Goal: Task Accomplishment & Management: Use online tool/utility

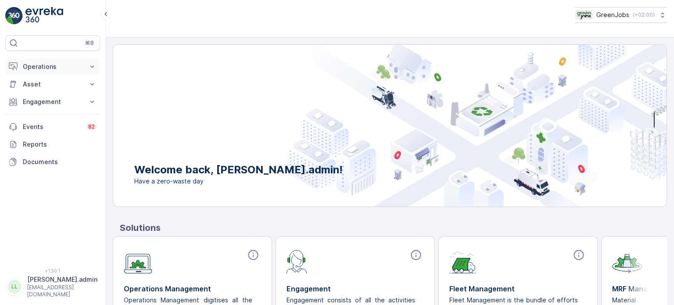
click at [44, 72] on button "Operations" at bounding box center [52, 67] width 95 height 18
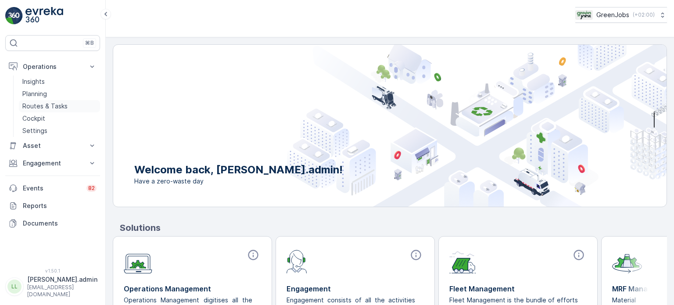
click at [45, 102] on p "Routes & Tasks" at bounding box center [44, 106] width 45 height 9
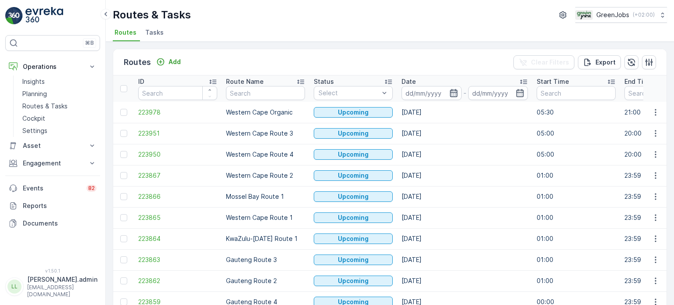
click at [450, 92] on icon "button" at bounding box center [453, 93] width 7 height 8
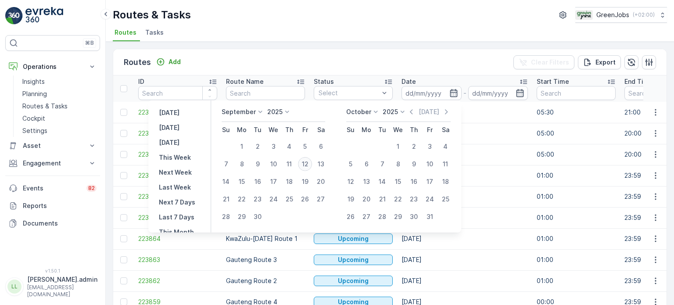
click at [304, 163] on div "12" at bounding box center [305, 164] width 14 height 14
type input "[DATE]"
click at [304, 163] on div "12" at bounding box center [305, 164] width 14 height 14
type input "[DATE]"
click at [304, 163] on div "12" at bounding box center [305, 164] width 14 height 14
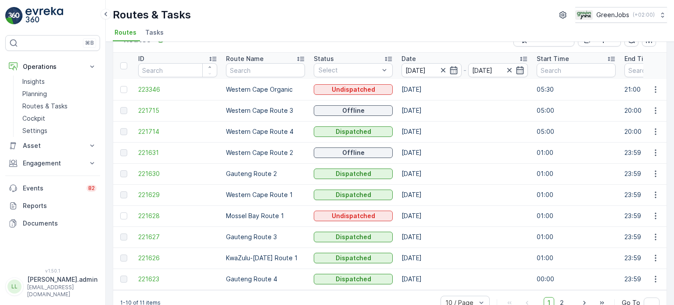
scroll to position [43, 0]
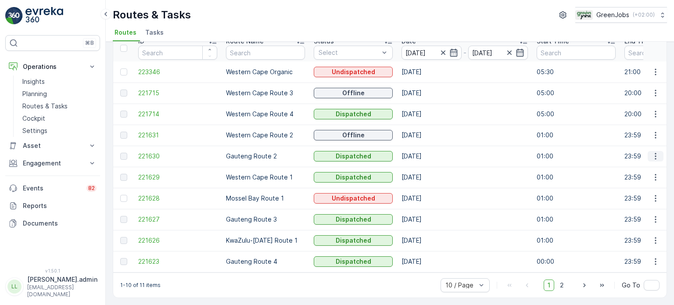
click at [654, 152] on icon "button" at bounding box center [655, 156] width 9 height 9
click at [642, 164] on span "See More Details" at bounding box center [634, 165] width 51 height 9
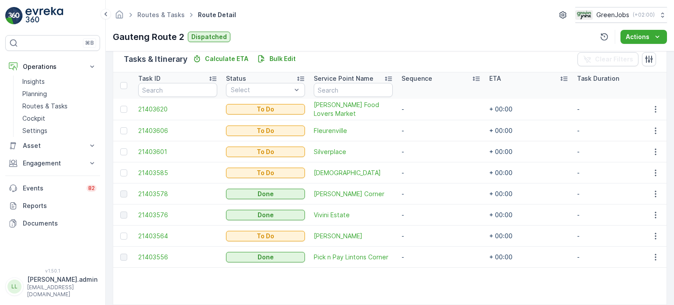
scroll to position [219, 0]
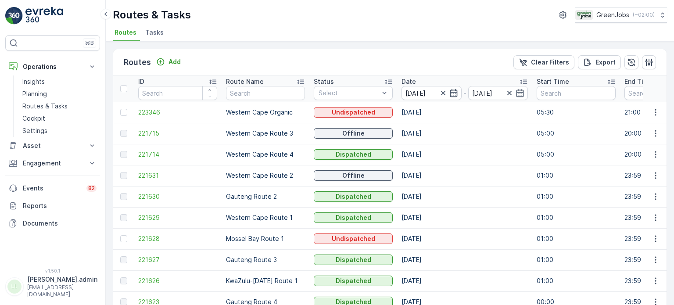
scroll to position [43, 0]
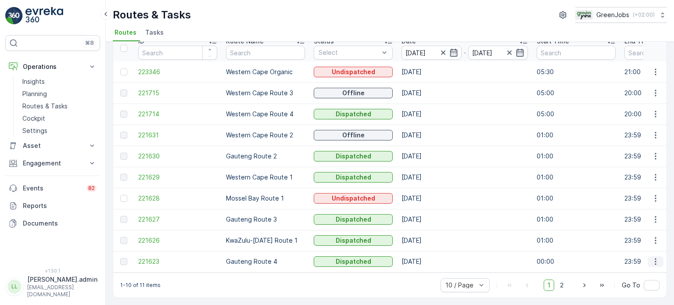
click at [652, 258] on icon "button" at bounding box center [655, 261] width 9 height 9
click at [624, 272] on span "See More Details" at bounding box center [634, 270] width 51 height 9
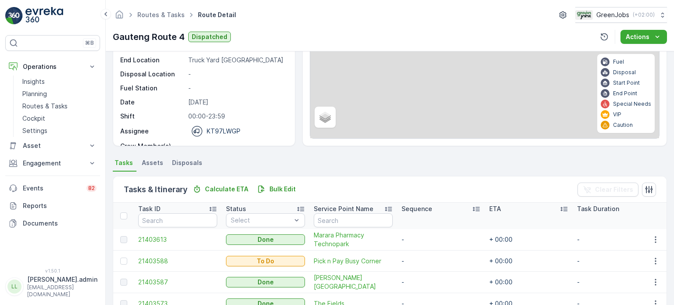
scroll to position [175, 0]
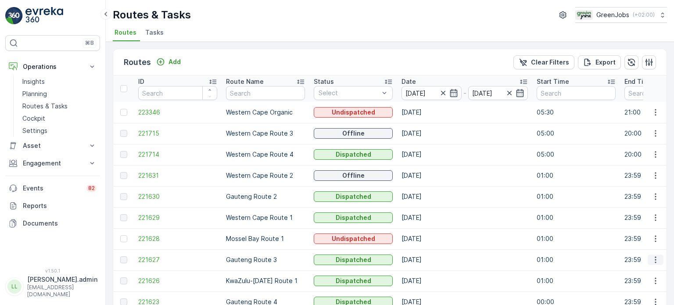
click at [652, 259] on icon "button" at bounding box center [655, 259] width 9 height 9
click at [621, 273] on span "See More Details" at bounding box center [634, 272] width 51 height 9
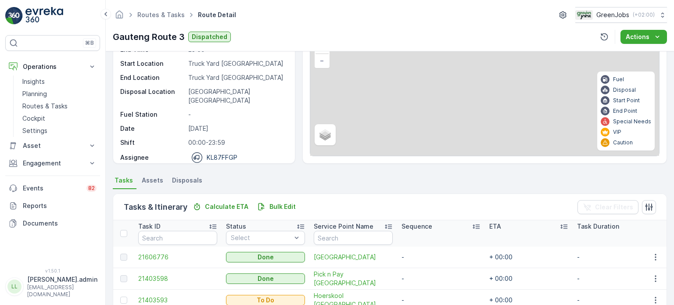
scroll to position [88, 0]
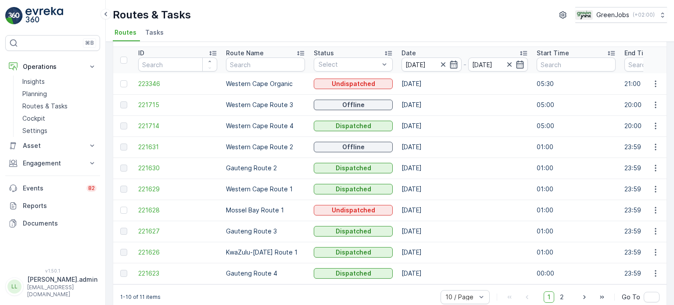
scroll to position [43, 0]
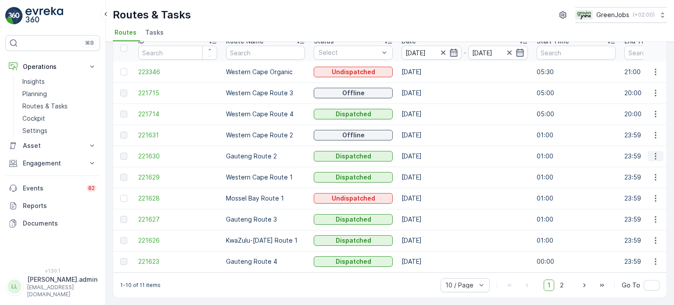
click at [655, 153] on icon "button" at bounding box center [655, 156] width 1 height 7
click at [622, 165] on span "See More Details" at bounding box center [634, 165] width 51 height 9
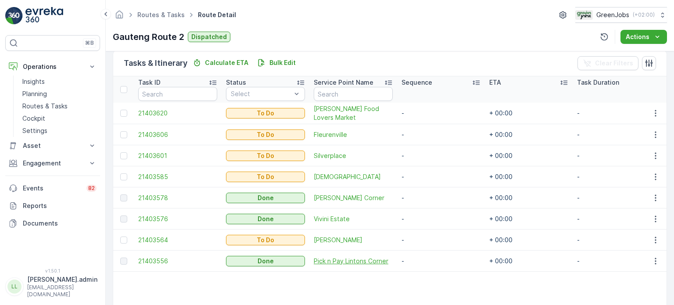
scroll to position [214, 0]
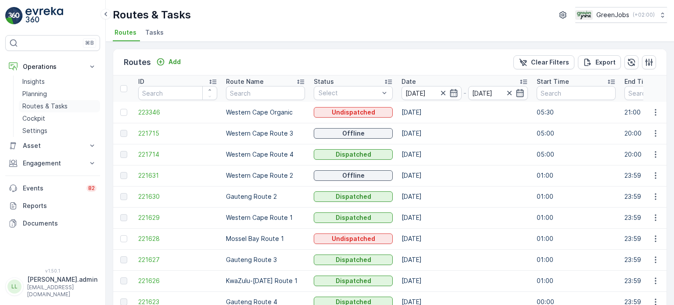
click at [40, 107] on p "Routes & Tasks" at bounding box center [44, 106] width 45 height 9
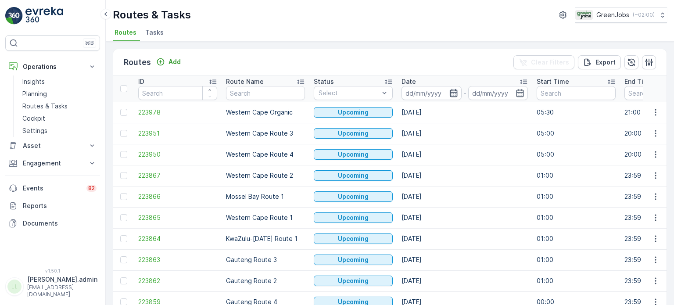
click at [453, 92] on icon "button" at bounding box center [453, 93] width 9 height 9
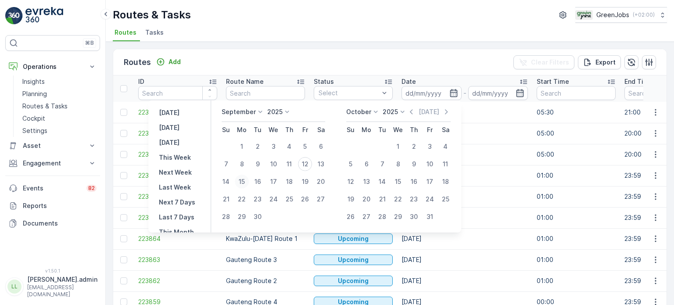
click at [244, 181] on div "15" at bounding box center [242, 182] width 14 height 14
type input "[DATE]"
click at [244, 181] on div "15" at bounding box center [242, 182] width 14 height 14
type input "[DATE]"
click at [244, 181] on div "15" at bounding box center [242, 182] width 14 height 14
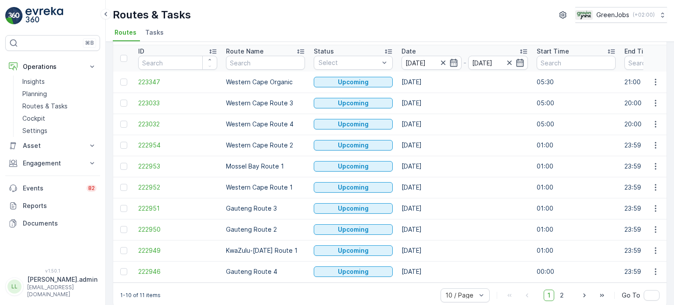
scroll to position [43, 0]
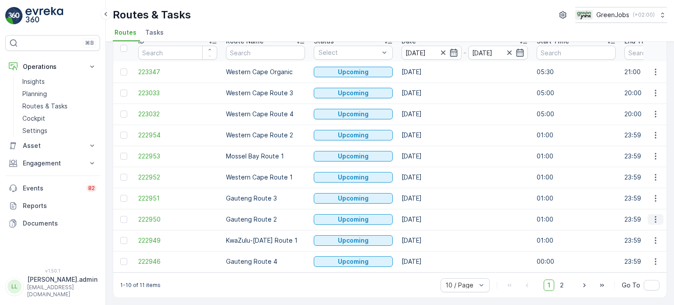
click at [653, 217] on icon "button" at bounding box center [655, 219] width 9 height 9
click at [632, 229] on span "See More Details" at bounding box center [634, 228] width 51 height 9
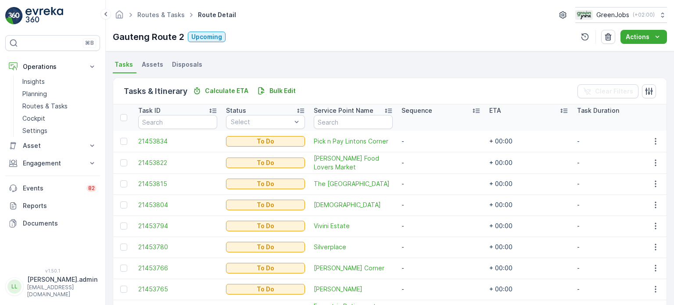
scroll to position [261, 0]
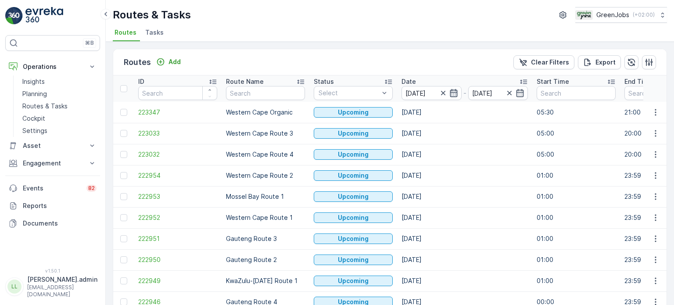
click at [452, 95] on icon "button" at bounding box center [453, 93] width 9 height 9
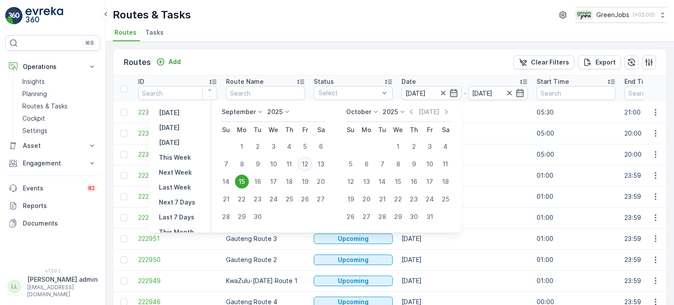
click at [302, 161] on div "12" at bounding box center [305, 164] width 14 height 14
type input "[DATE]"
click at [303, 161] on div "12" at bounding box center [305, 164] width 14 height 14
type input "[DATE]"
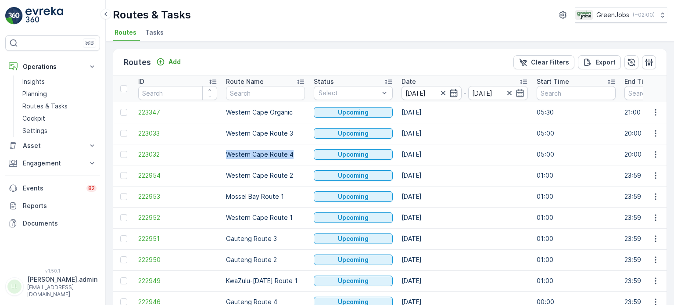
click at [303, 161] on td "Western Cape Route 4" at bounding box center [266, 154] width 88 height 21
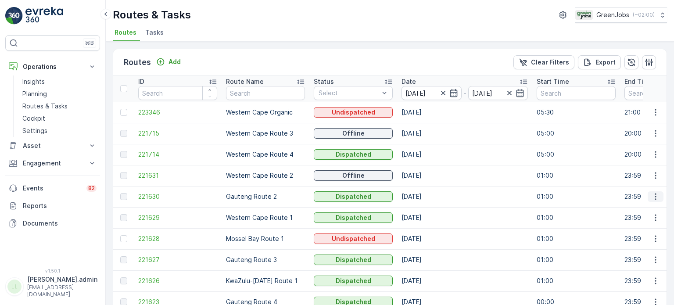
click at [660, 197] on button "button" at bounding box center [656, 196] width 16 height 11
click at [626, 206] on span "See More Details" at bounding box center [634, 209] width 51 height 9
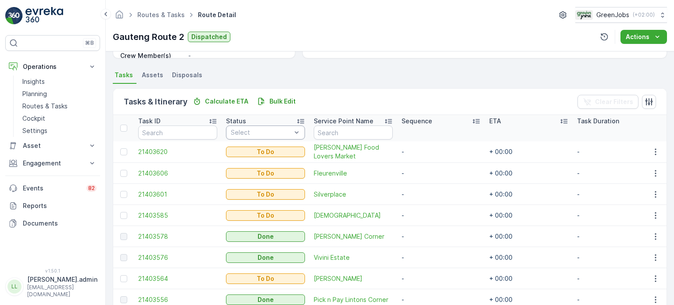
scroll to position [132, 0]
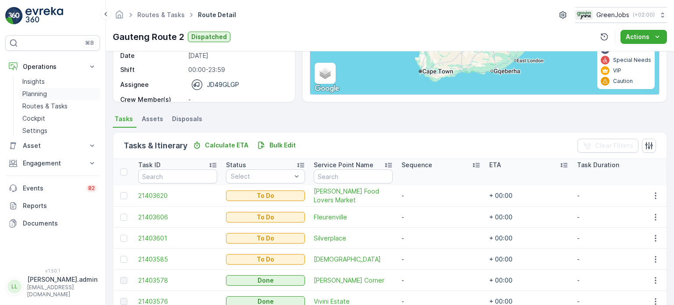
click at [46, 97] on p "Planning" at bounding box center [34, 93] width 25 height 9
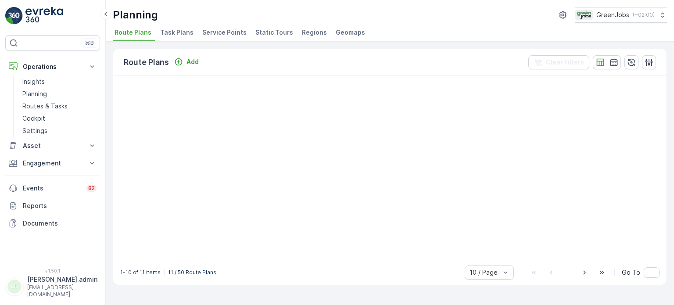
click at [238, 33] on span "Service Points" at bounding box center [224, 32] width 44 height 9
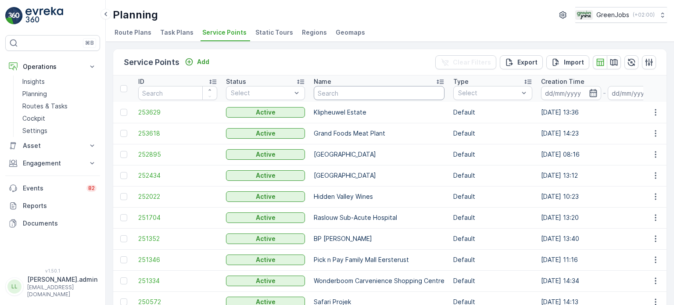
click at [361, 95] on input "text" at bounding box center [379, 93] width 131 height 14
type input "n"
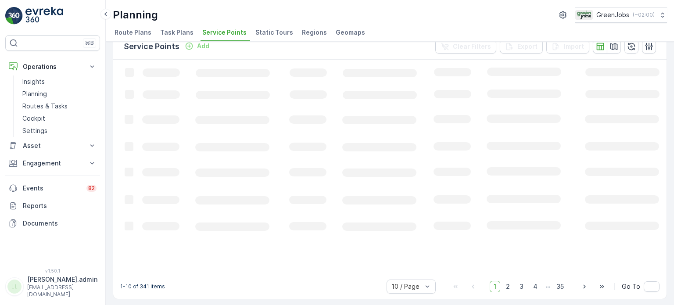
scroll to position [16, 0]
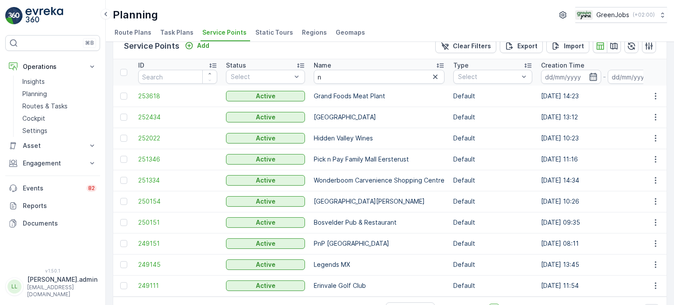
click at [367, 93] on p "Grand Foods Meat Plant" at bounding box center [379, 96] width 131 height 9
click at [342, 79] on input "n" at bounding box center [379, 77] width 131 height 14
type input "ng more"
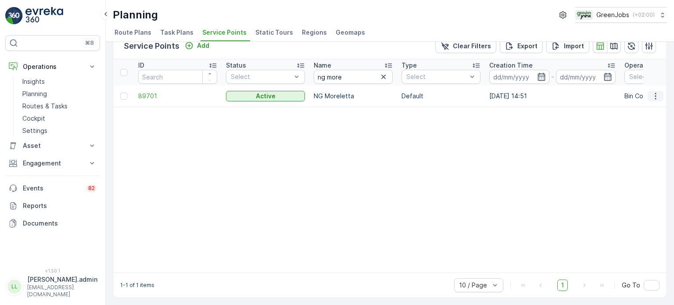
click at [655, 93] on icon "button" at bounding box center [655, 96] width 1 height 7
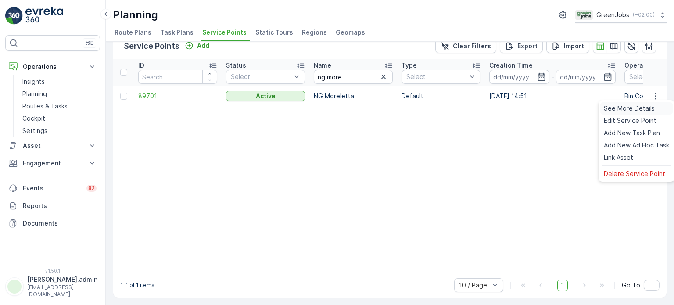
click at [625, 108] on span "See More Details" at bounding box center [629, 108] width 51 height 9
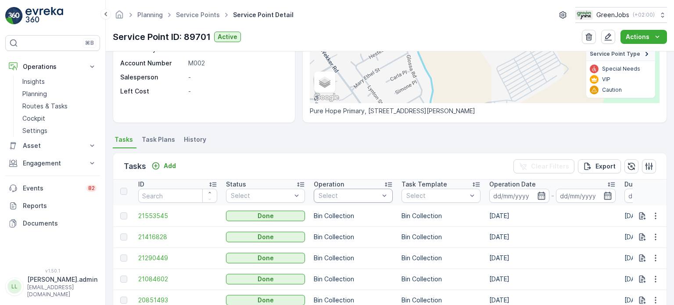
scroll to position [175, 0]
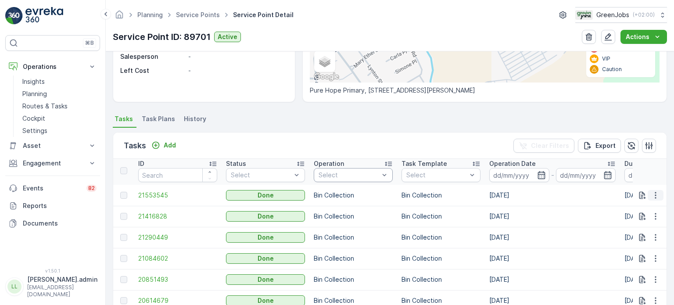
click at [651, 196] on icon "button" at bounding box center [655, 195] width 9 height 9
click at [639, 205] on span "See More Details" at bounding box center [644, 207] width 51 height 9
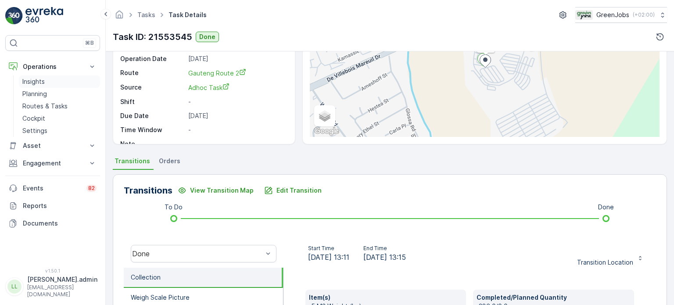
scroll to position [88, 0]
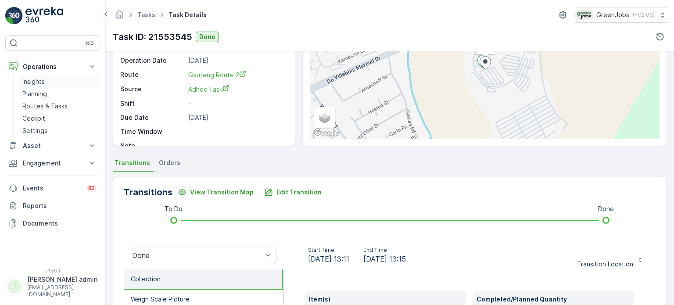
click at [42, 80] on p "Insights" at bounding box center [33, 81] width 22 height 9
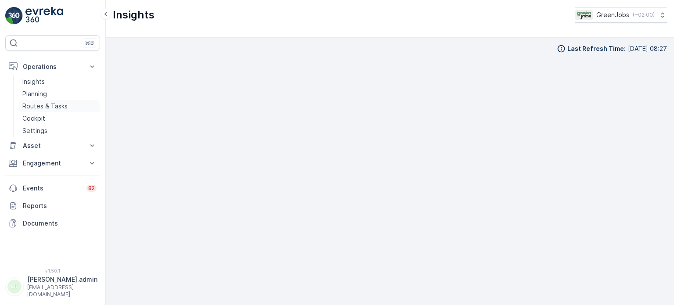
click at [43, 109] on p "Routes & Tasks" at bounding box center [44, 106] width 45 height 9
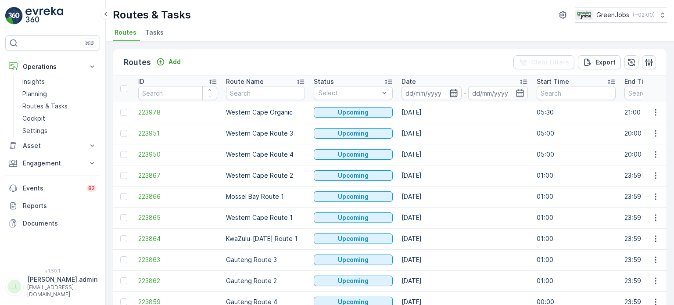
click at [453, 94] on icon "button" at bounding box center [453, 93] width 7 height 8
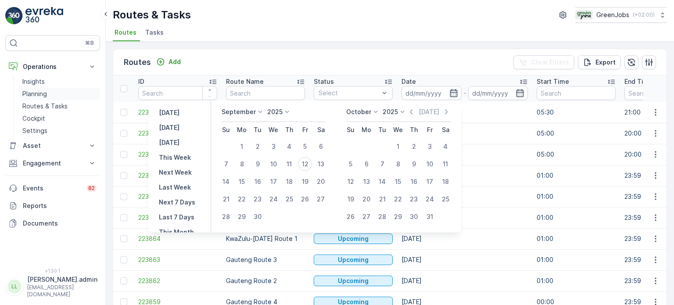
click at [43, 93] on p "Planning" at bounding box center [34, 93] width 25 height 9
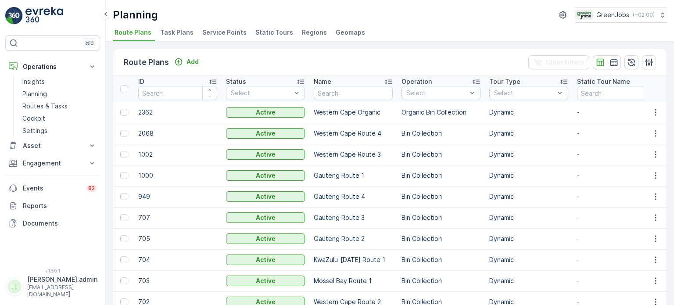
click at [218, 36] on span "Service Points" at bounding box center [224, 32] width 44 height 9
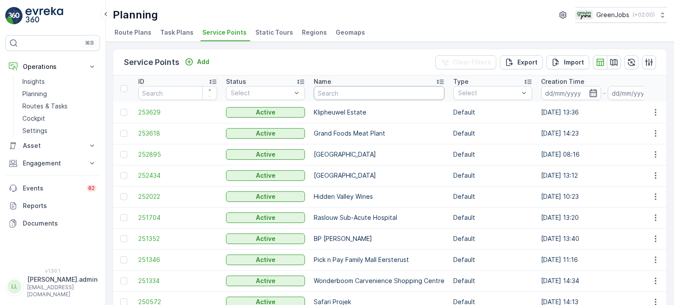
click at [375, 93] on input "text" at bounding box center [379, 93] width 131 height 14
type input "ng"
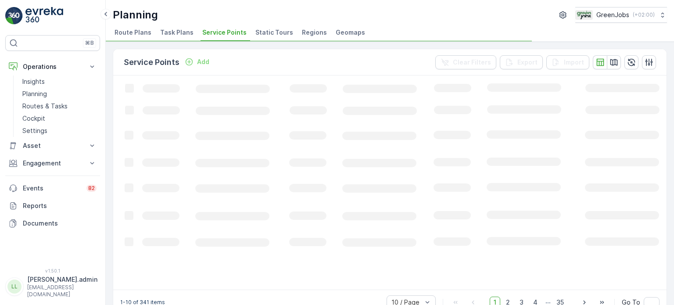
scroll to position [16, 0]
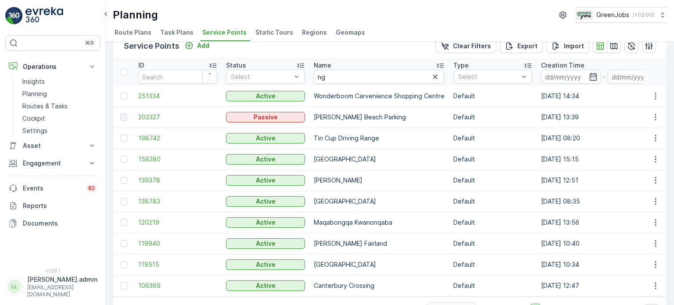
click at [372, 84] on th "Name [PERSON_NAME]" at bounding box center [379, 72] width 140 height 26
click at [360, 83] on th "Name [PERSON_NAME]" at bounding box center [379, 72] width 140 height 26
click at [353, 77] on input "ng" at bounding box center [379, 77] width 131 height 14
type input "ng more"
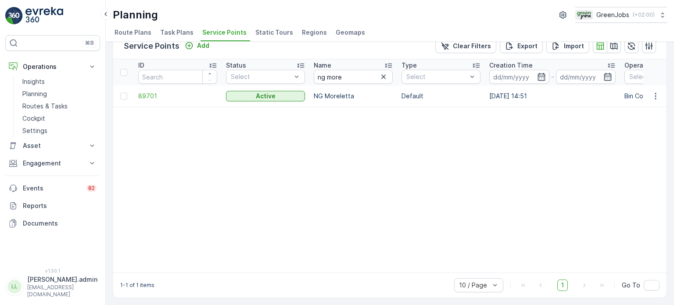
drag, startPoint x: 125, startPoint y: 93, endPoint x: 130, endPoint y: 93, distance: 4.8
click at [125, 93] on div at bounding box center [123, 96] width 7 height 7
click at [120, 93] on input "checkbox" at bounding box center [120, 93] width 0 height 0
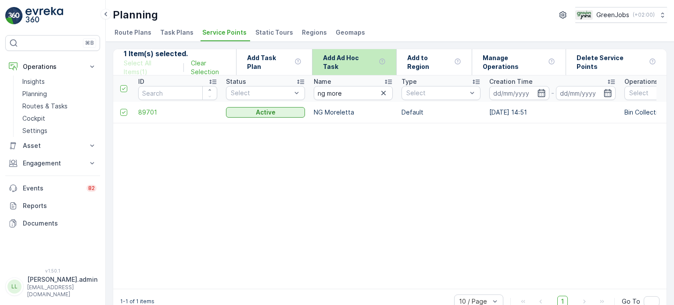
click at [361, 64] on p "Add Ad Hoc Task" at bounding box center [349, 63] width 52 height 18
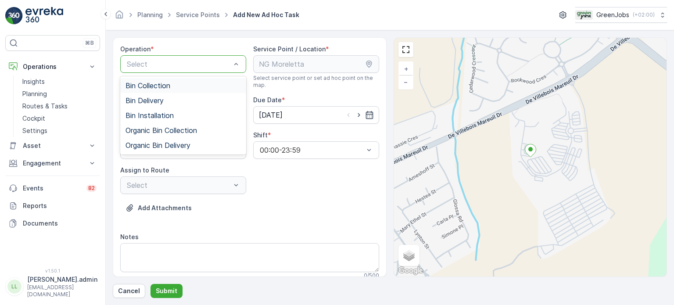
drag, startPoint x: 165, startPoint y: 85, endPoint x: 177, endPoint y: 85, distance: 12.3
click at [166, 85] on span "Bin Collection" at bounding box center [147, 86] width 45 height 8
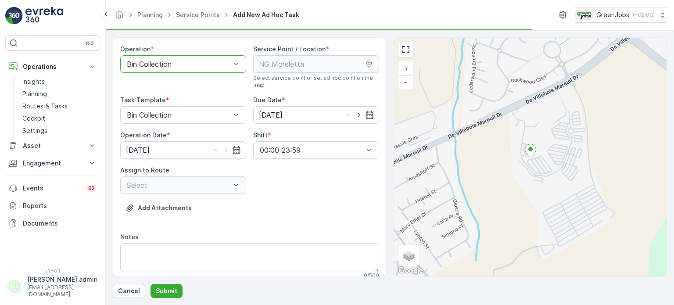
click at [207, 183] on div "Select" at bounding box center [183, 185] width 126 height 18
click at [233, 187] on div "Select" at bounding box center [183, 185] width 126 height 18
click at [242, 187] on div "Select" at bounding box center [183, 185] width 126 height 18
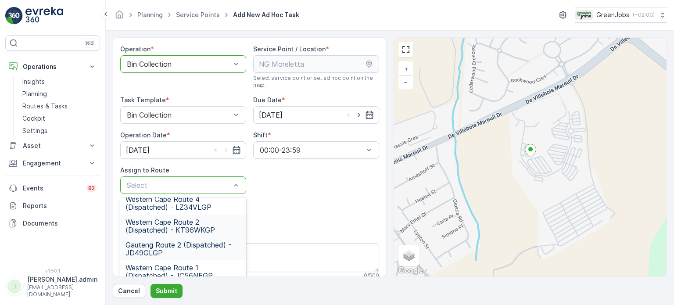
scroll to position [44, 0]
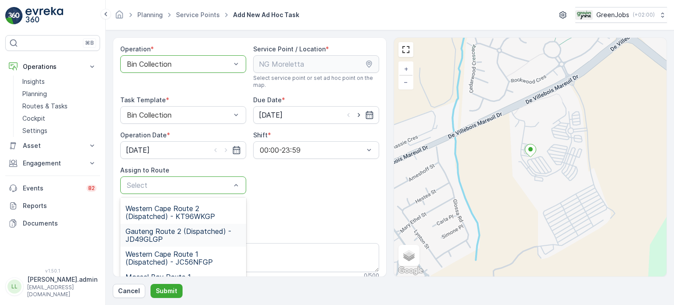
click at [149, 232] on span "Gauteng Route 2 (Dispatched) - JD49GLGP" at bounding box center [182, 235] width 115 height 16
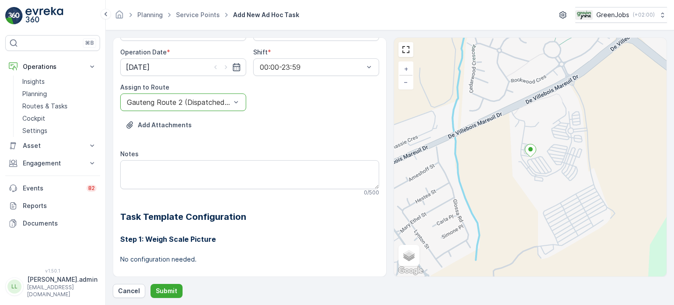
scroll to position [88, 0]
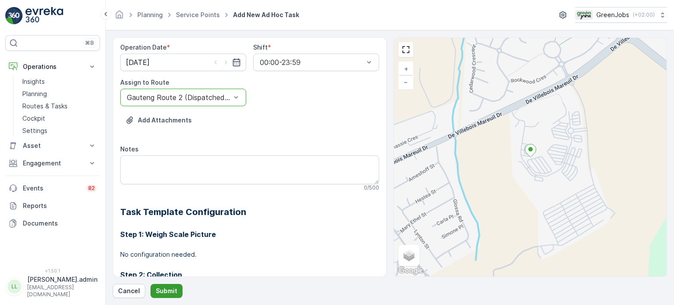
click at [160, 290] on p "Submit" at bounding box center [166, 290] width 21 height 9
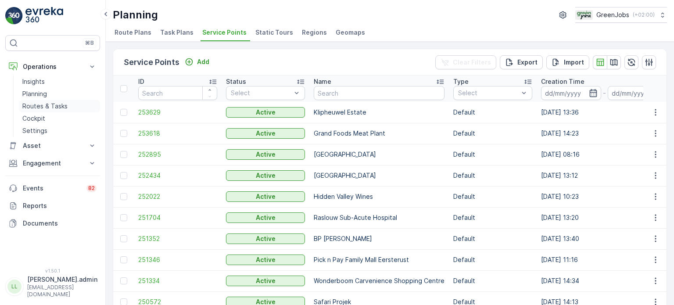
click at [55, 103] on p "Routes & Tasks" at bounding box center [44, 106] width 45 height 9
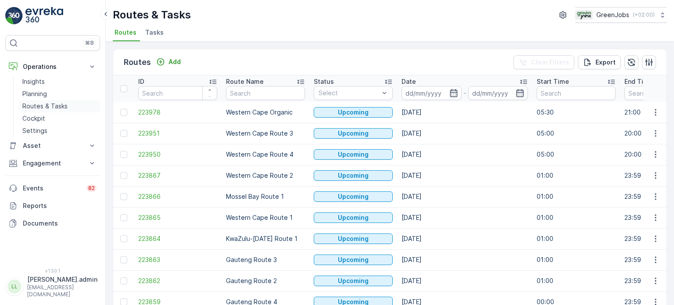
drag, startPoint x: 53, startPoint y: 107, endPoint x: 63, endPoint y: 107, distance: 10.5
click at [53, 107] on p "Routes & Tasks" at bounding box center [44, 106] width 45 height 9
click at [451, 92] on icon "button" at bounding box center [453, 93] width 7 height 8
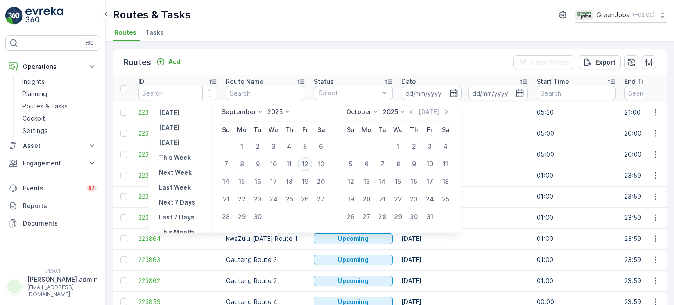
click at [304, 164] on div "12" at bounding box center [305, 164] width 14 height 14
type input "[DATE]"
click at [304, 163] on div "12" at bounding box center [305, 164] width 14 height 14
type input "[DATE]"
click at [304, 163] on div "12" at bounding box center [305, 164] width 14 height 14
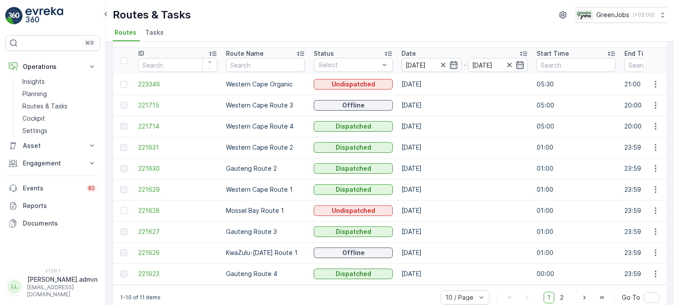
scroll to position [43, 0]
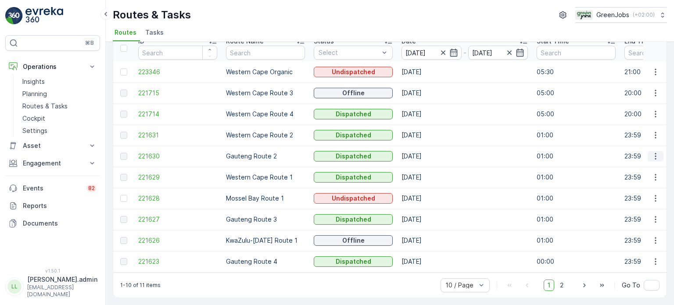
click at [654, 152] on icon "button" at bounding box center [655, 156] width 9 height 9
click at [644, 165] on span "See More Details" at bounding box center [634, 165] width 51 height 9
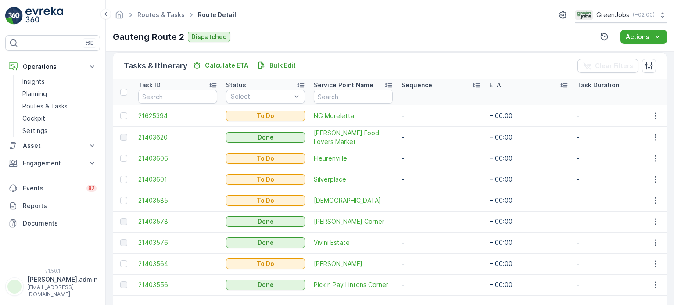
scroll to position [219, 0]
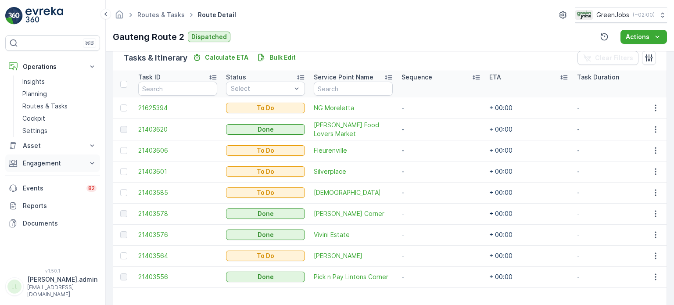
click at [44, 162] on p "Engagement" at bounding box center [53, 163] width 60 height 9
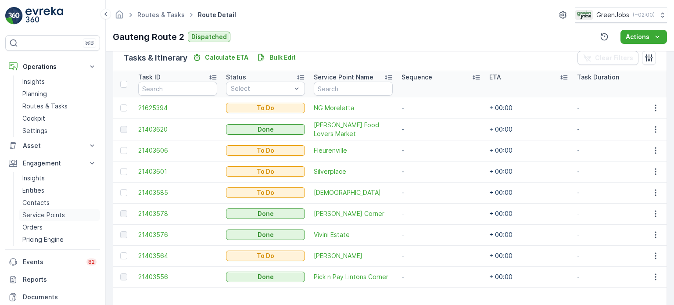
click at [43, 214] on p "Service Points" at bounding box center [43, 215] width 43 height 9
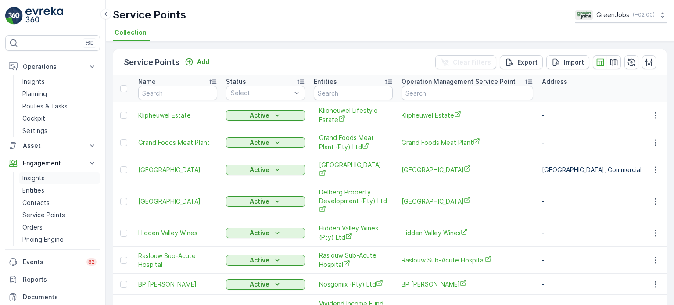
click at [36, 179] on p "Insights" at bounding box center [33, 178] width 22 height 9
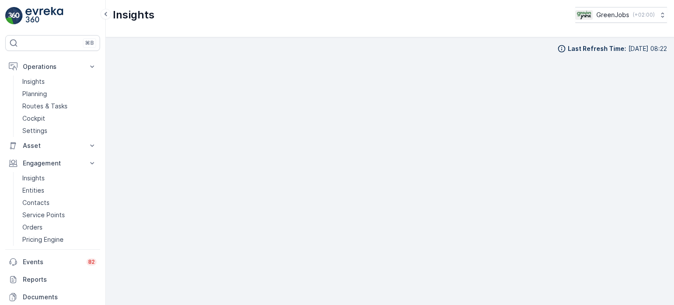
scroll to position [7, 0]
click at [49, 104] on p "Routes & Tasks" at bounding box center [44, 106] width 45 height 9
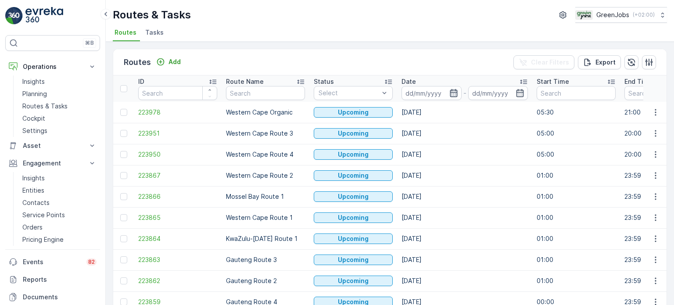
click at [452, 93] on icon "button" at bounding box center [453, 93] width 9 height 9
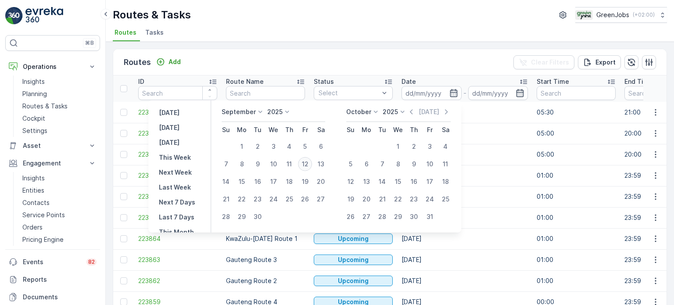
click at [309, 163] on div "12" at bounding box center [305, 164] width 14 height 14
type input "[DATE]"
click at [309, 163] on div "12" at bounding box center [305, 164] width 14 height 14
type input "[DATE]"
click at [309, 163] on div "12" at bounding box center [305, 164] width 14 height 14
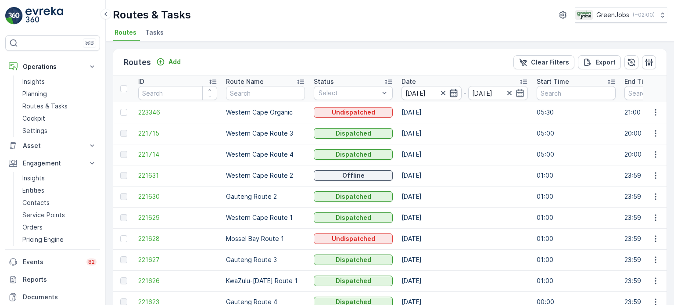
click at [456, 94] on icon "button" at bounding box center [453, 93] width 7 height 8
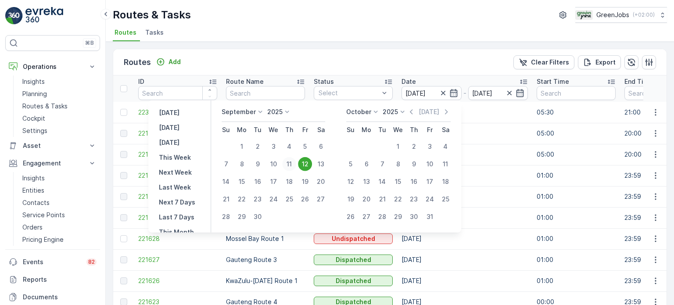
click at [289, 166] on div "11" at bounding box center [289, 164] width 14 height 14
type input "[DATE]"
click at [289, 166] on div "11" at bounding box center [289, 164] width 14 height 14
type input "[DATE]"
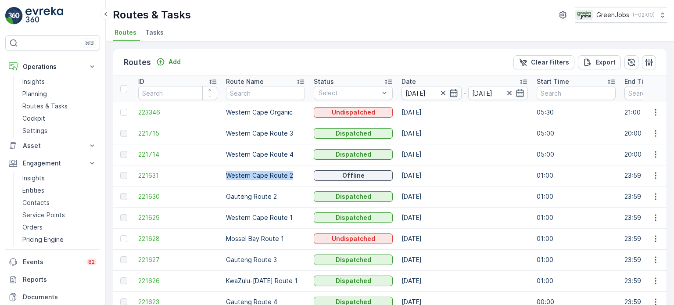
click at [289, 166] on td "Western Cape Route 2" at bounding box center [266, 175] width 88 height 21
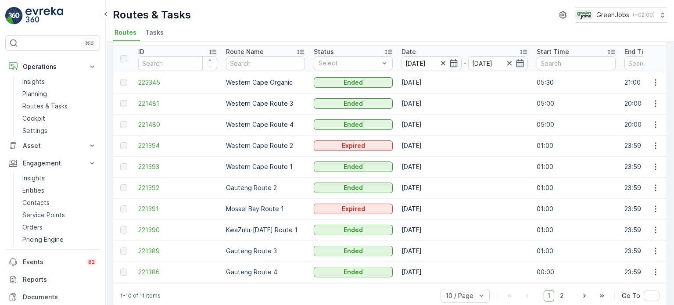
scroll to position [43, 0]
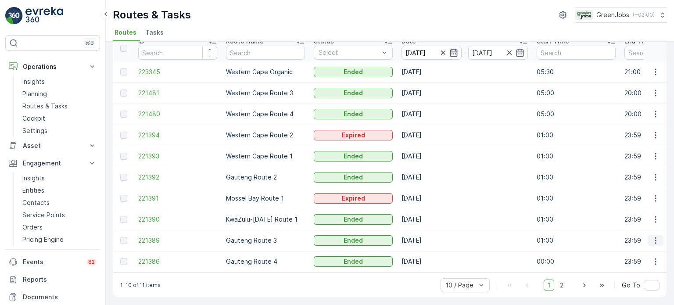
click at [655, 237] on icon "button" at bounding box center [655, 240] width 1 height 7
click at [629, 248] on span "See More Details" at bounding box center [634, 249] width 51 height 9
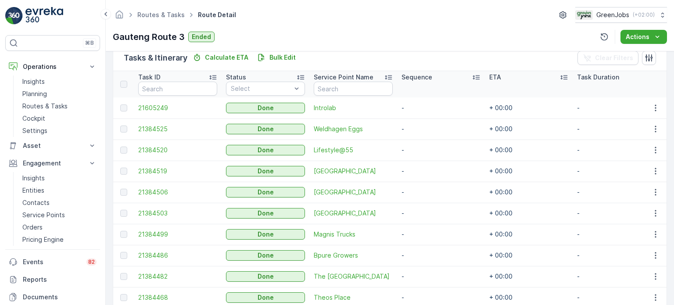
scroll to position [263, 0]
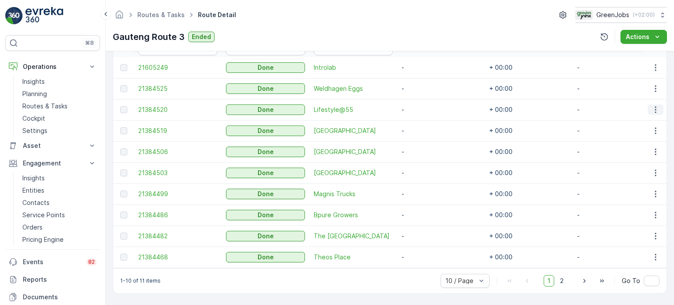
click at [651, 105] on icon "button" at bounding box center [655, 109] width 9 height 9
click at [648, 118] on span "See More Details" at bounding box center [644, 119] width 51 height 9
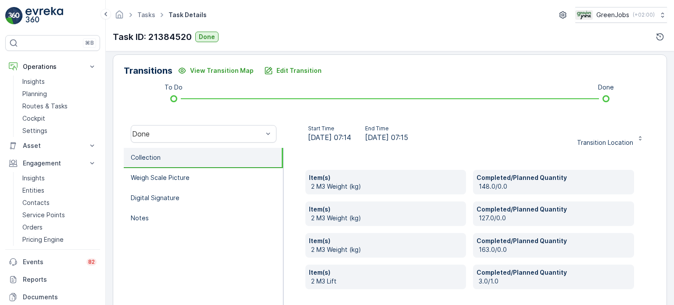
scroll to position [219, 0]
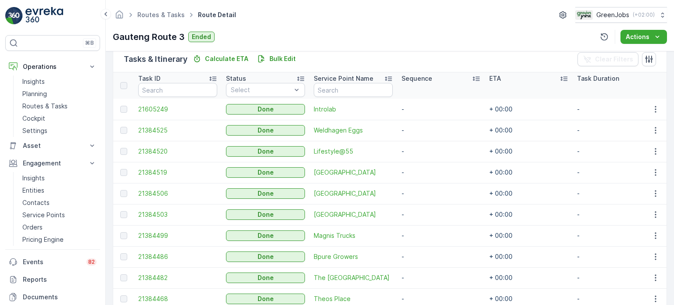
scroll to position [219, 0]
click at [654, 171] on icon "button" at bounding box center [655, 171] width 9 height 9
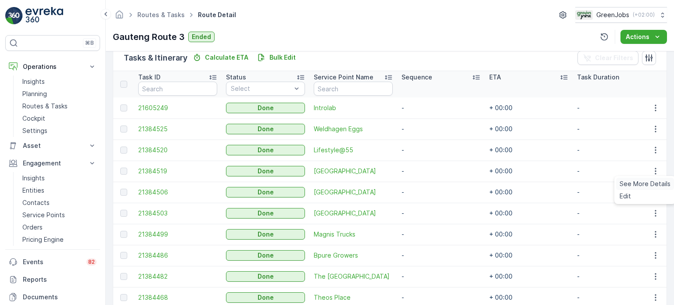
click at [641, 180] on span "See More Details" at bounding box center [644, 183] width 51 height 9
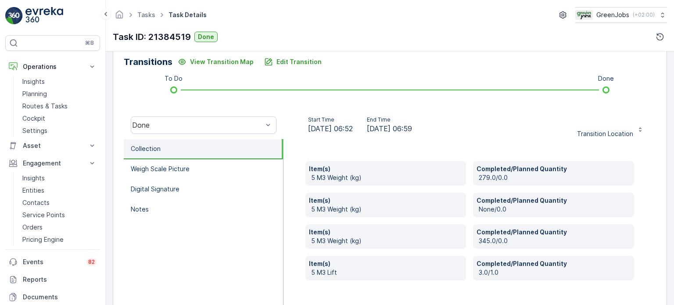
scroll to position [204, 0]
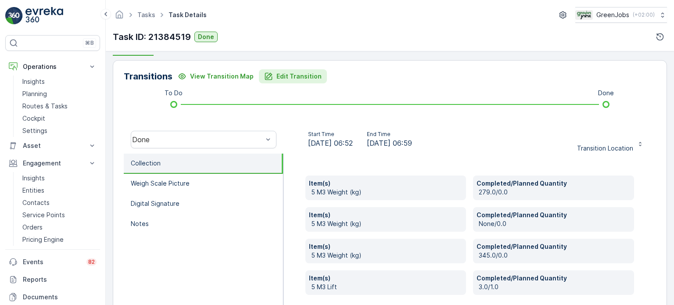
click at [283, 76] on p "Edit Transition" at bounding box center [298, 76] width 45 height 9
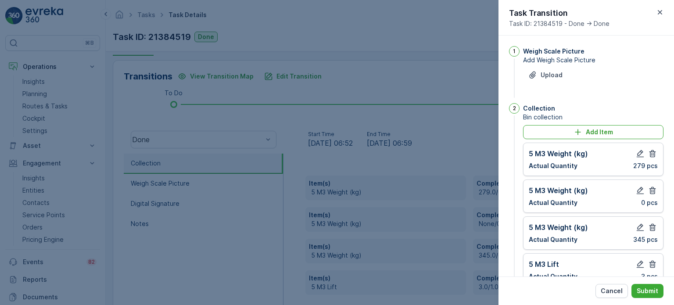
scroll to position [188, 0]
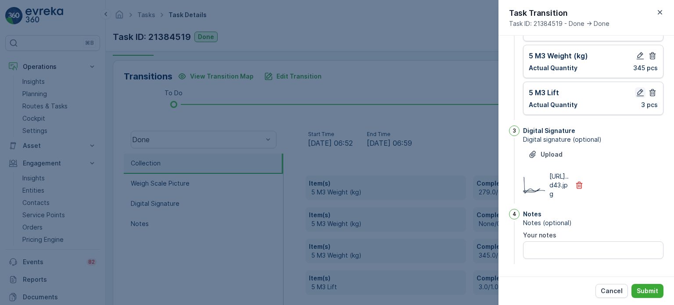
click at [641, 88] on icon "button" at bounding box center [640, 92] width 9 height 9
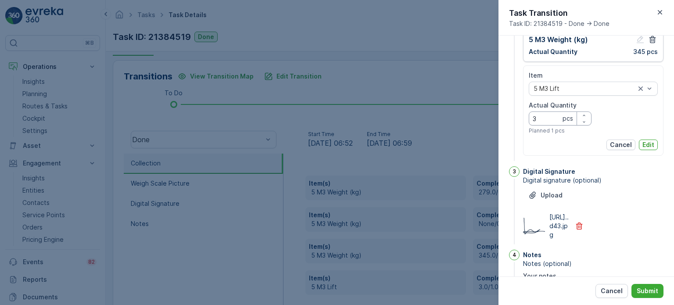
click at [543, 119] on Quantity "3" at bounding box center [560, 118] width 63 height 14
type Quantity "2"
click at [644, 143] on p "Edit" at bounding box center [648, 144] width 12 height 9
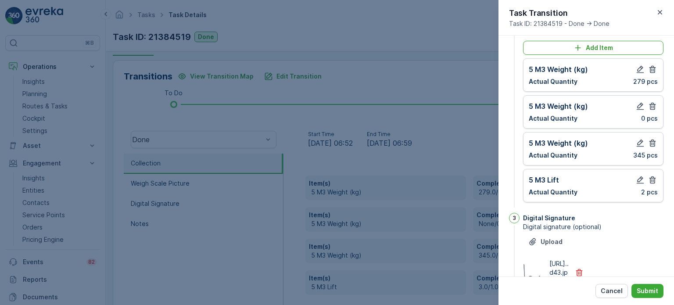
scroll to position [56, 0]
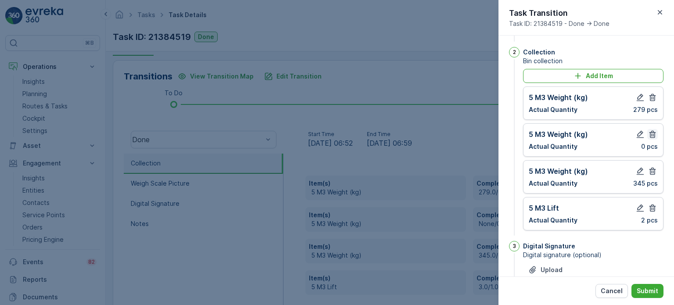
click at [651, 131] on icon "button" at bounding box center [652, 134] width 7 height 7
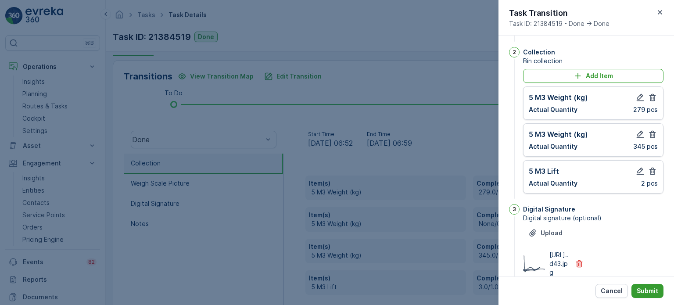
click at [647, 289] on p "Submit" at bounding box center [647, 290] width 21 height 9
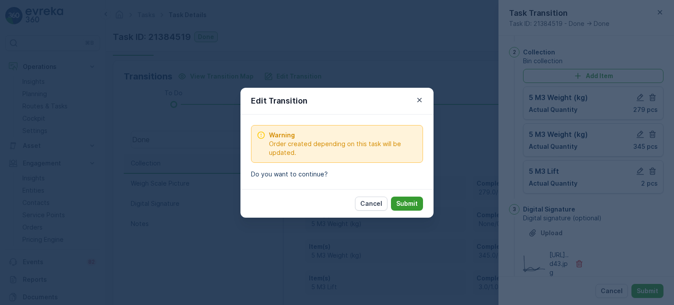
click at [407, 197] on button "Submit" at bounding box center [407, 204] width 32 height 14
